Goal: Task Accomplishment & Management: Manage account settings

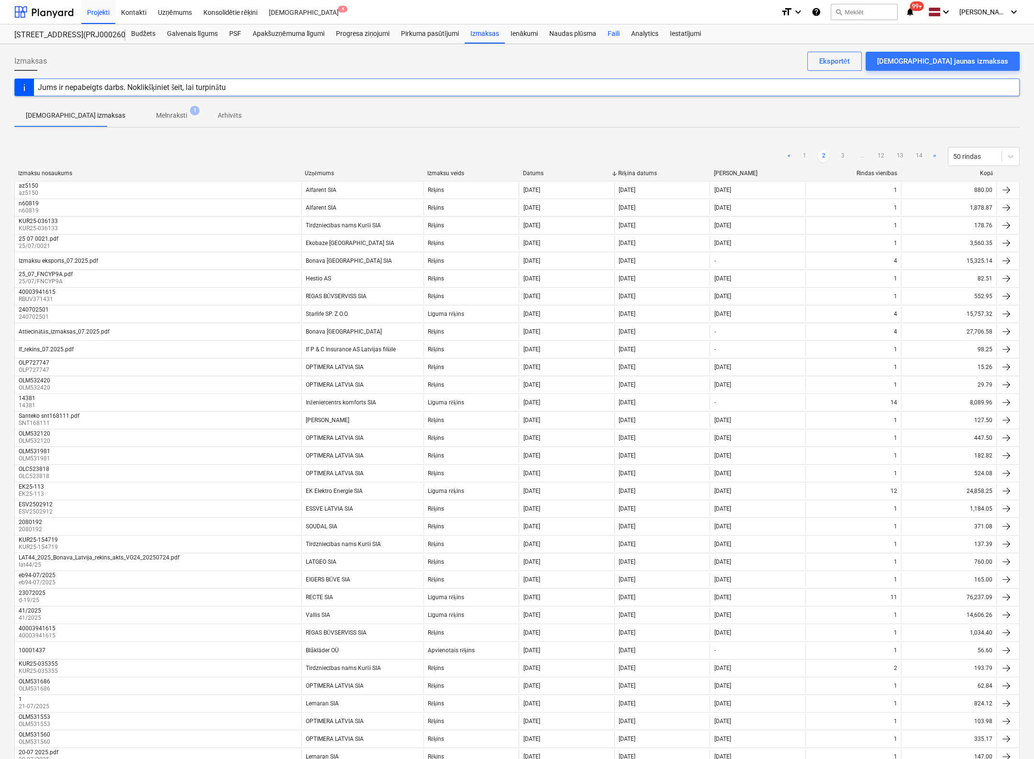
click at [613, 31] on div "Faili" at bounding box center [612, 33] width 23 height 19
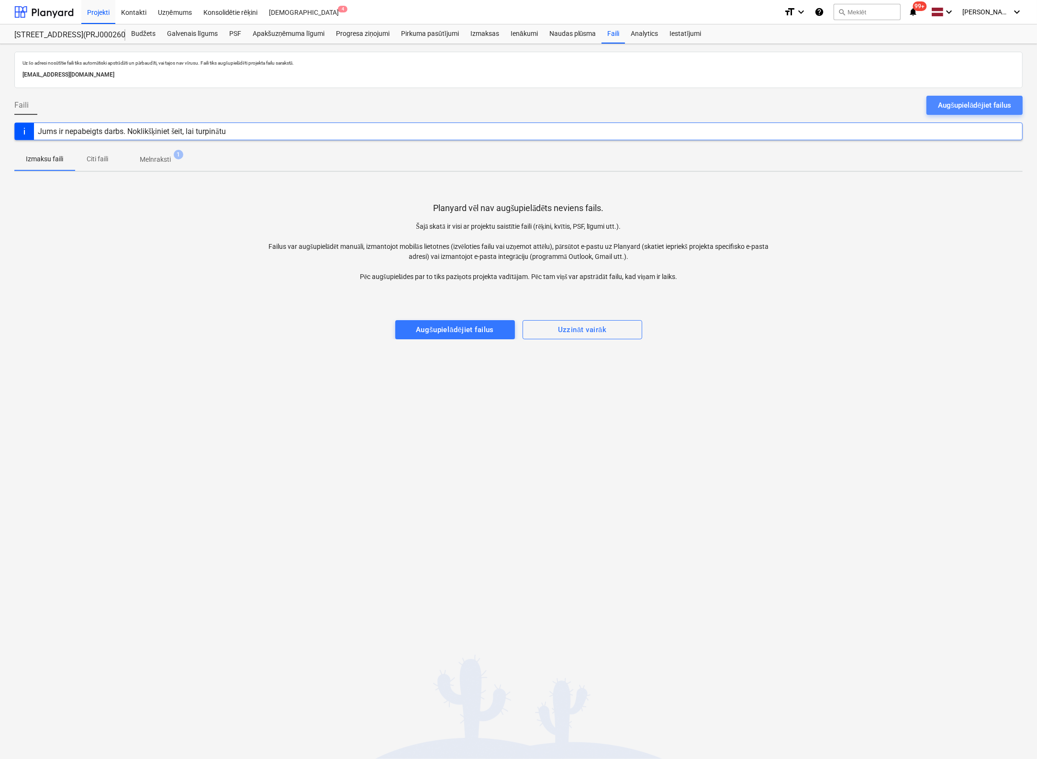
click at [943, 108] on div "Augšupielādējiet failus" at bounding box center [974, 105] width 73 height 12
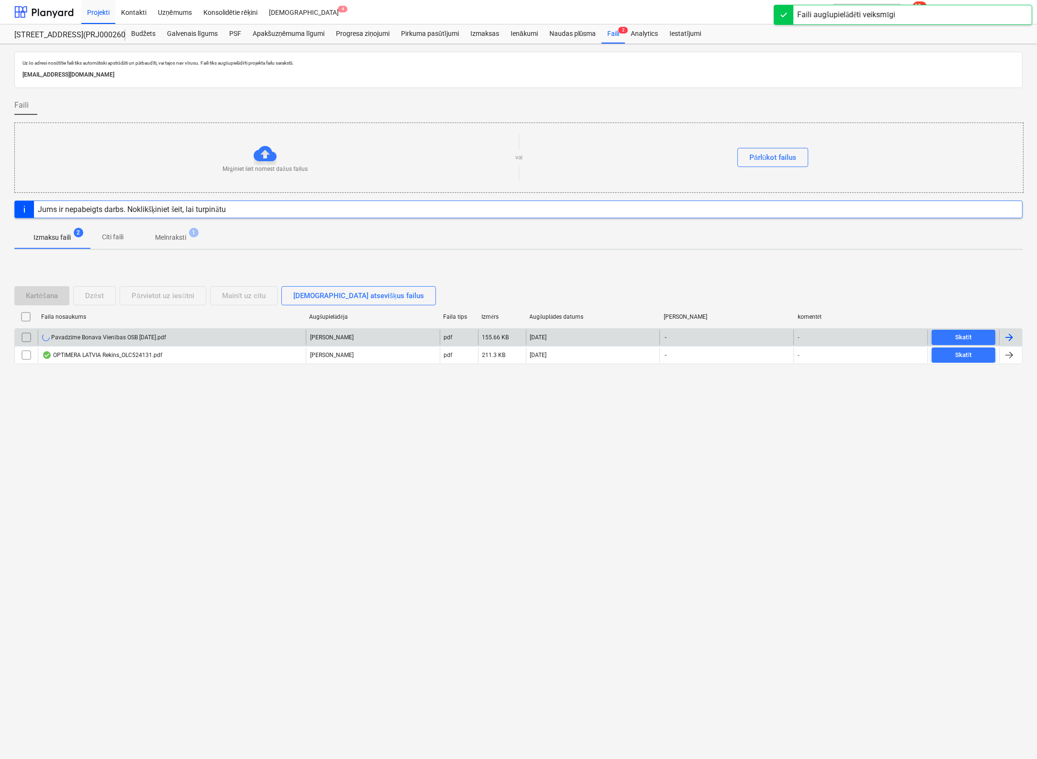
click at [107, 336] on div "Pavadzīme Bonava Vienības OSB [DATE].pdf" at bounding box center [104, 337] width 124 height 8
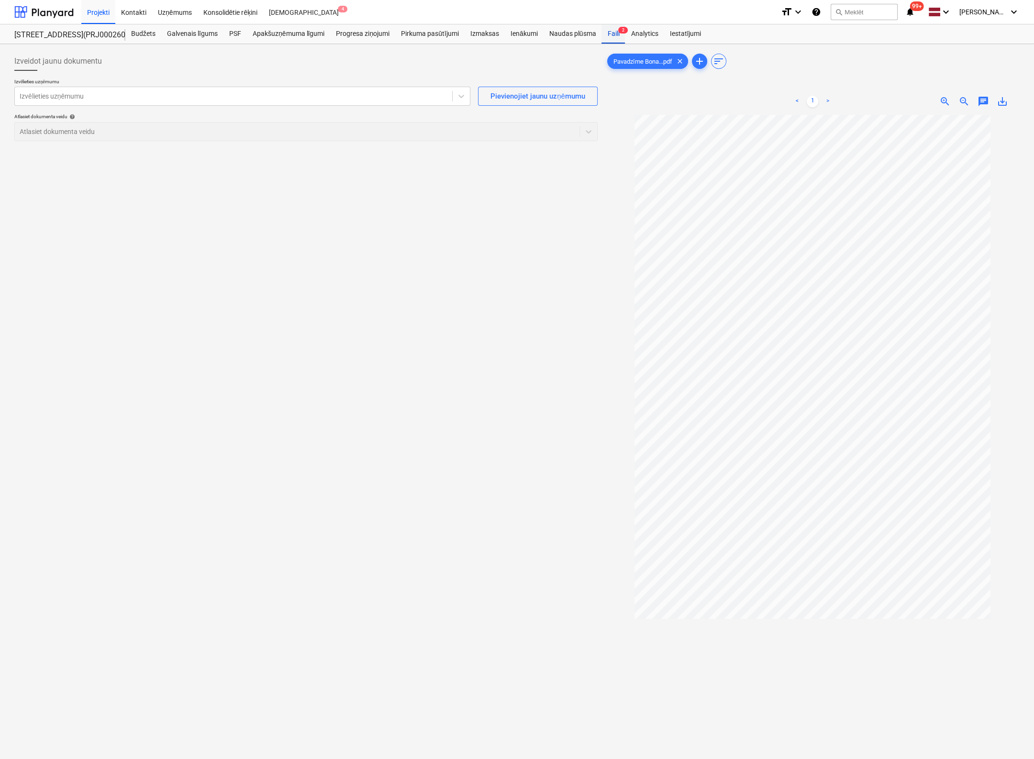
click at [610, 35] on div "Faili 2" at bounding box center [612, 33] width 23 height 19
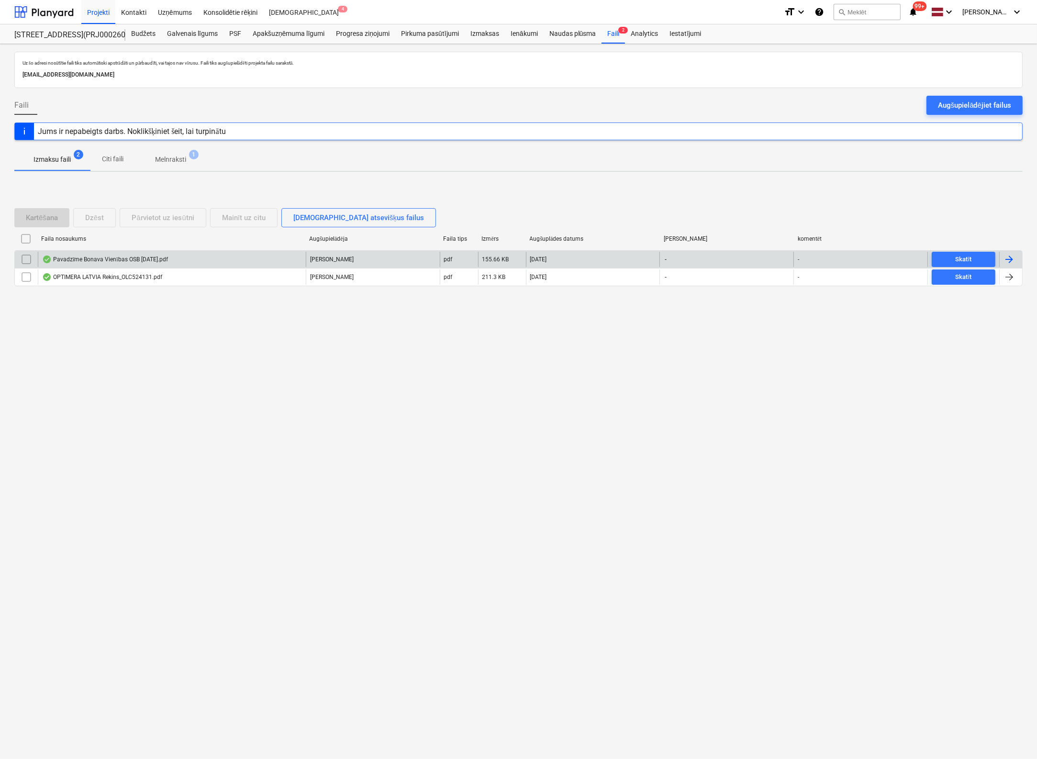
click at [28, 258] on input "checkbox" at bounding box center [26, 259] width 15 height 15
click at [94, 220] on div "Dzēst" at bounding box center [94, 217] width 19 height 12
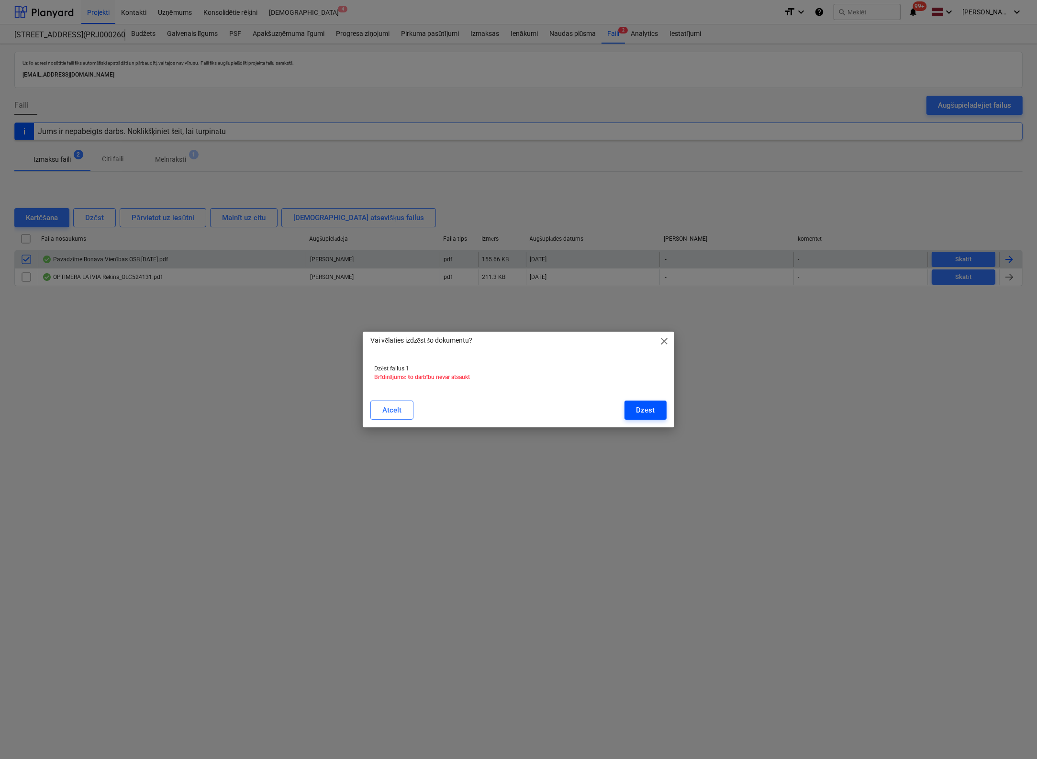
click at [655, 410] on button "Dzēst" at bounding box center [645, 409] width 42 height 19
